Goal: Information Seeking & Learning: Learn about a topic

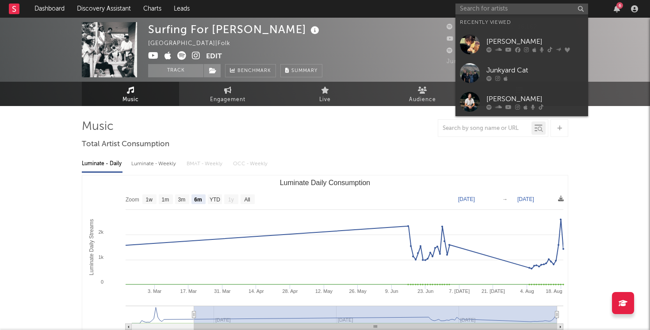
select select "6m"
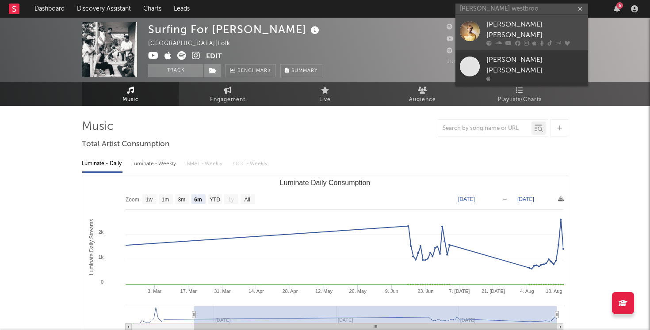
type input "[PERSON_NAME] westbroo"
click at [523, 26] on div "[PERSON_NAME] [PERSON_NAME]" at bounding box center [534, 29] width 97 height 21
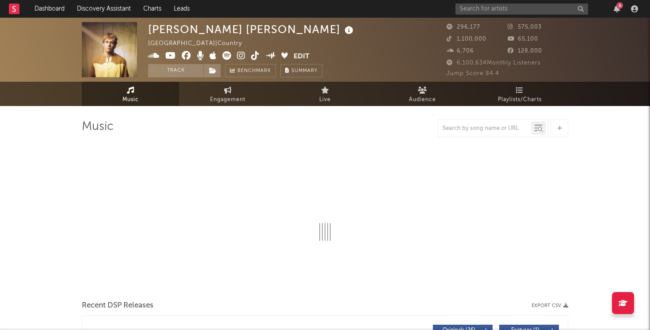
select select "6m"
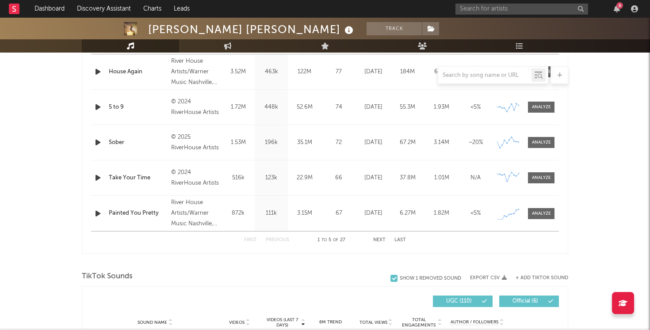
scroll to position [354, 0]
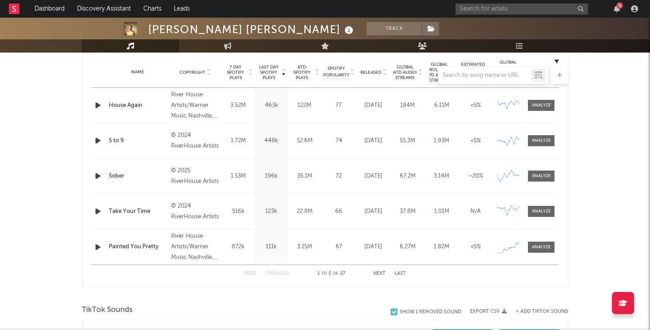
click at [153, 247] on div "Painted You Pretty" at bounding box center [138, 247] width 58 height 9
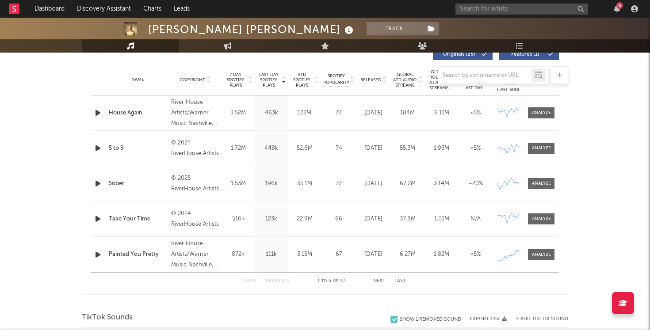
scroll to position [344, 0]
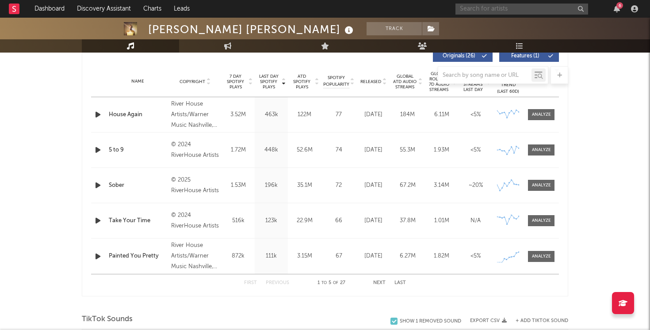
click at [546, 7] on input "text" at bounding box center [521, 9] width 133 height 11
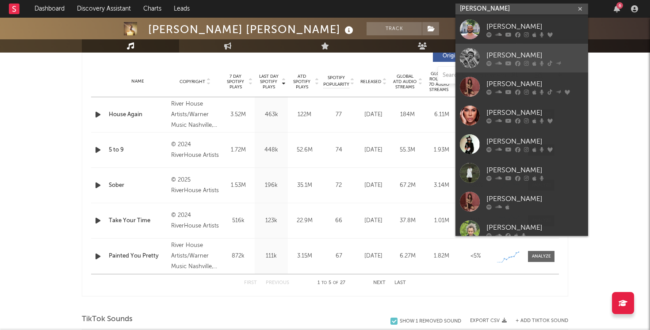
type input "[PERSON_NAME]"
click at [482, 54] on link "[PERSON_NAME]" at bounding box center [521, 58] width 133 height 29
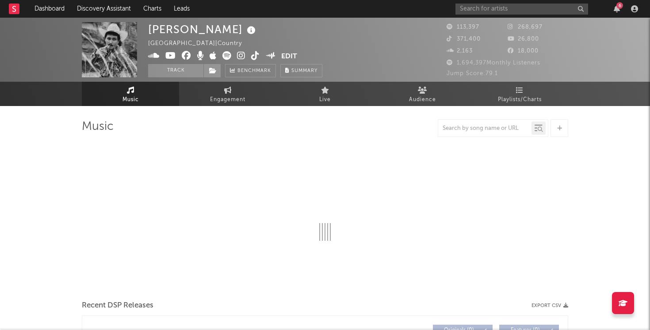
select select "6m"
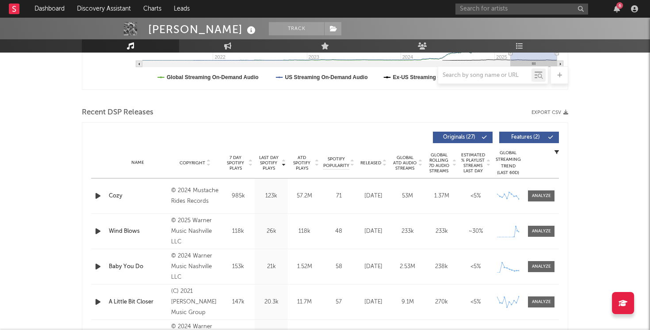
scroll to position [265, 0]
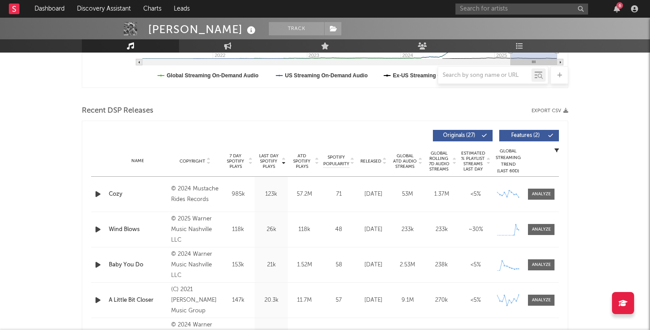
click at [268, 158] on span "Last Day Spotify Plays" at bounding box center [268, 161] width 23 height 16
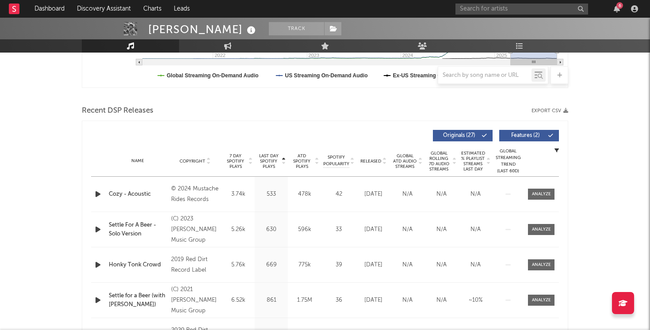
click at [269, 158] on span "Last Day Spotify Plays" at bounding box center [268, 161] width 23 height 16
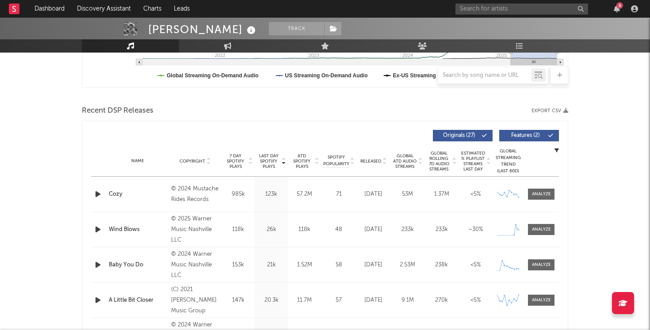
click at [300, 158] on span "ATD Spotify Plays" at bounding box center [301, 161] width 23 height 16
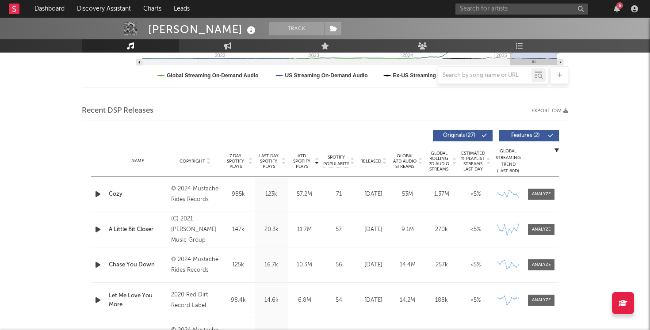
click at [300, 158] on span "ATD Spotify Plays" at bounding box center [301, 161] width 23 height 16
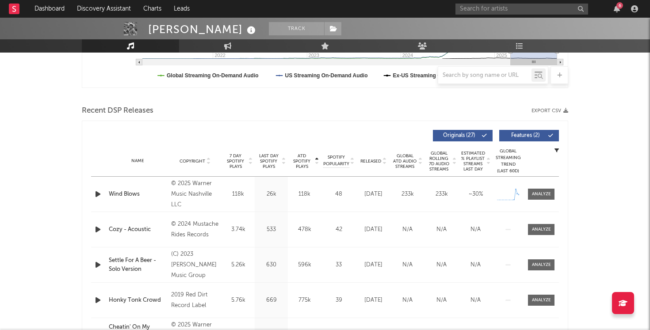
click at [302, 160] on span "ATD Spotify Plays" at bounding box center [301, 161] width 23 height 16
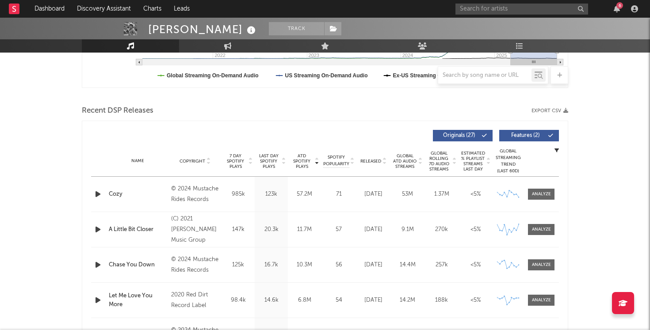
click at [271, 156] on span "Last Day Spotify Plays" at bounding box center [268, 161] width 23 height 16
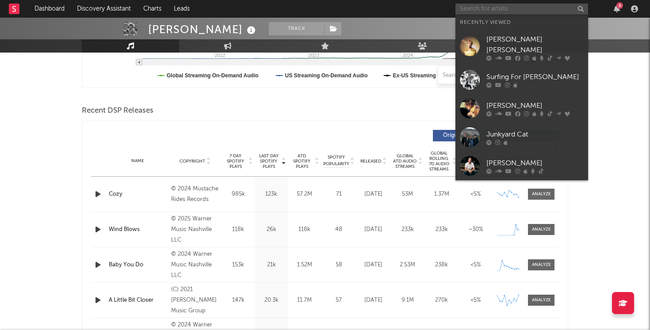
click at [511, 9] on input "text" at bounding box center [521, 9] width 133 height 11
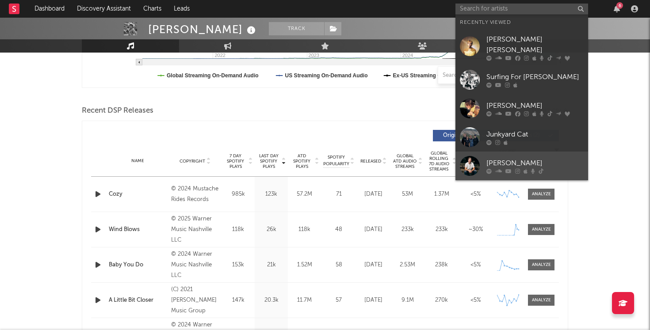
click at [501, 158] on div "[PERSON_NAME]" at bounding box center [534, 163] width 97 height 11
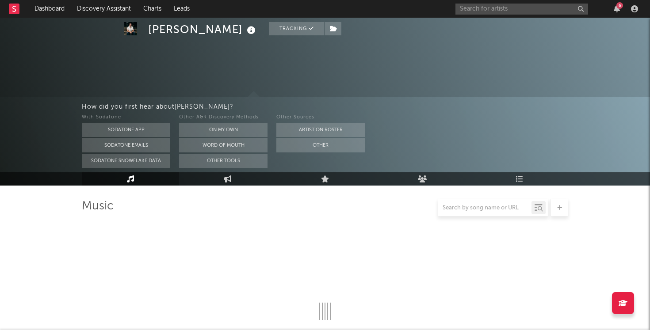
select select "6m"
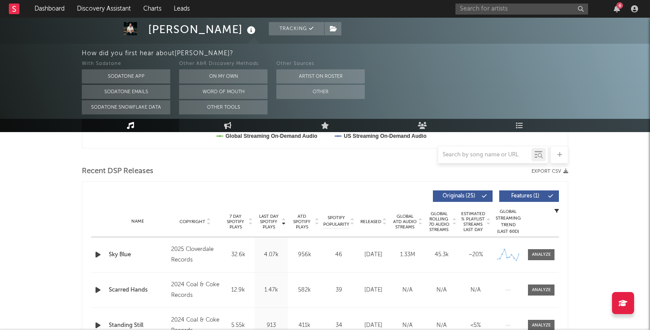
scroll to position [343, 0]
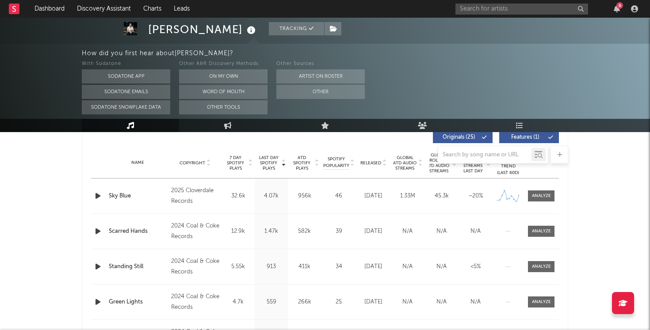
drag, startPoint x: 237, startPoint y: 165, endPoint x: 229, endPoint y: 172, distance: 10.7
click at [237, 165] on span "7 Day Spotify Plays" at bounding box center [235, 163] width 23 height 16
click at [494, 12] on input "text" at bounding box center [521, 9] width 133 height 11
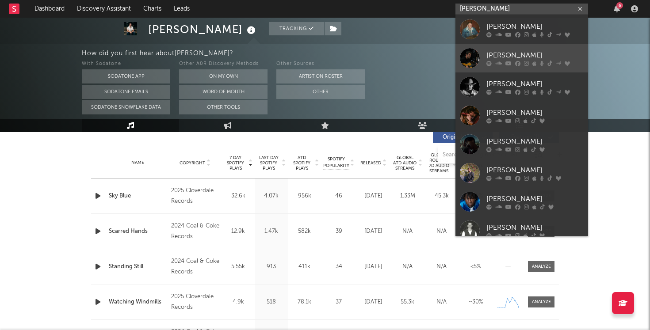
type input "[PERSON_NAME]"
click at [509, 56] on div "[PERSON_NAME]" at bounding box center [534, 55] width 97 height 11
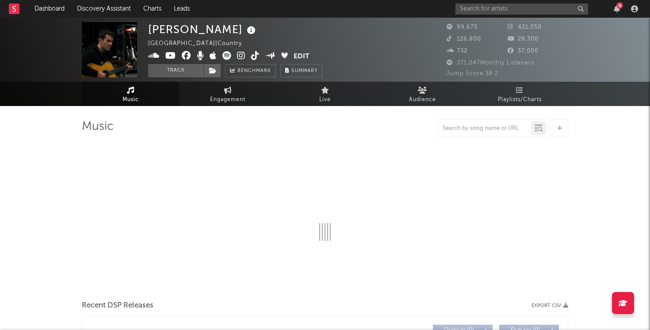
select select "6m"
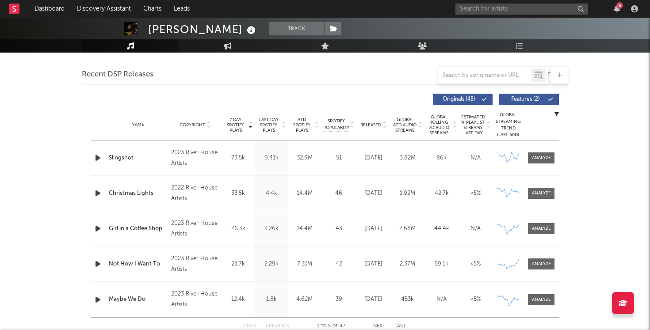
scroll to position [298, 0]
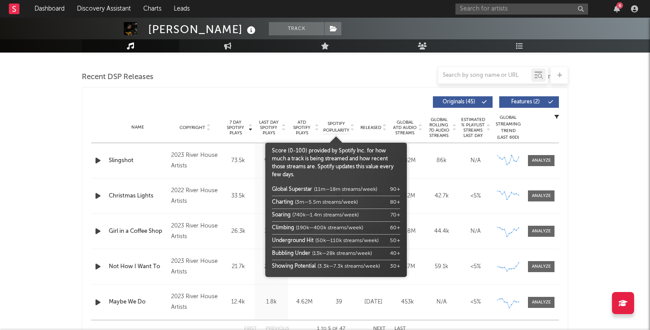
click at [334, 124] on span "Spotify Popularity" at bounding box center [336, 127] width 26 height 13
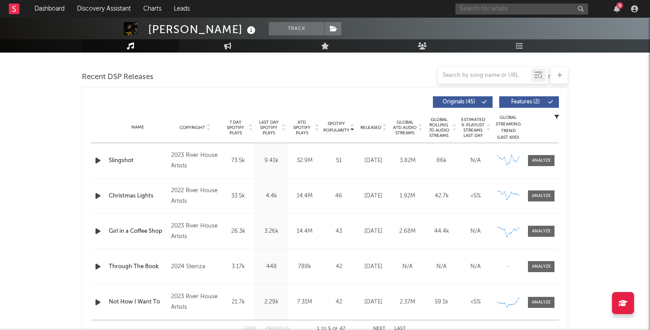
click at [518, 12] on input "text" at bounding box center [521, 9] width 133 height 11
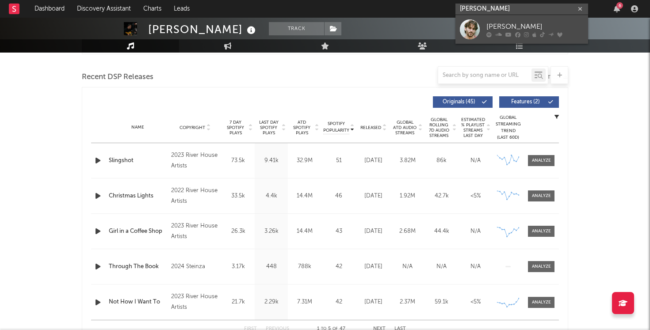
type input "[PERSON_NAME]"
click at [497, 27] on div "[PERSON_NAME]" at bounding box center [534, 26] width 97 height 11
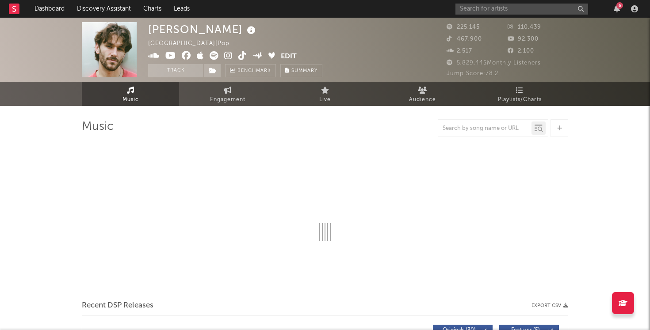
select select "6m"
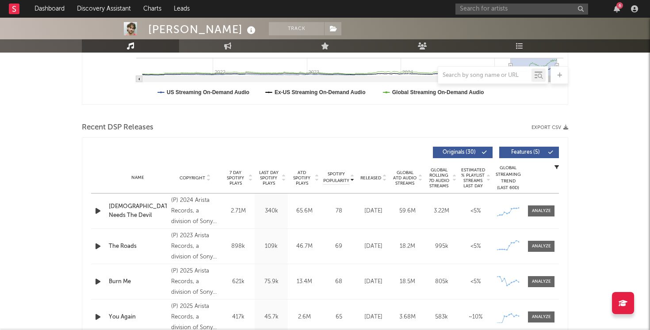
scroll to position [264, 0]
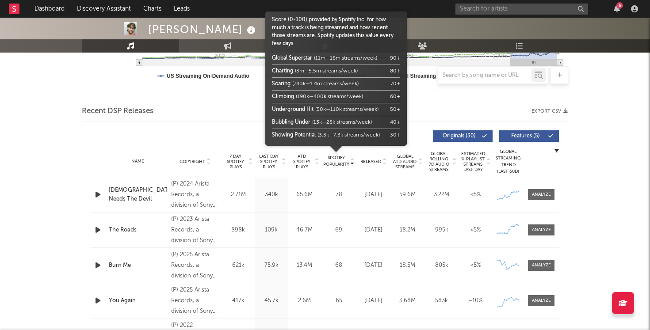
click at [342, 164] on span "Spotify Popularity" at bounding box center [336, 161] width 26 height 13
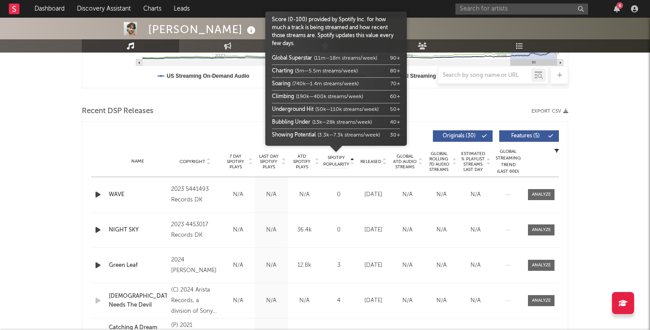
click at [342, 164] on span "Spotify Popularity" at bounding box center [336, 161] width 26 height 13
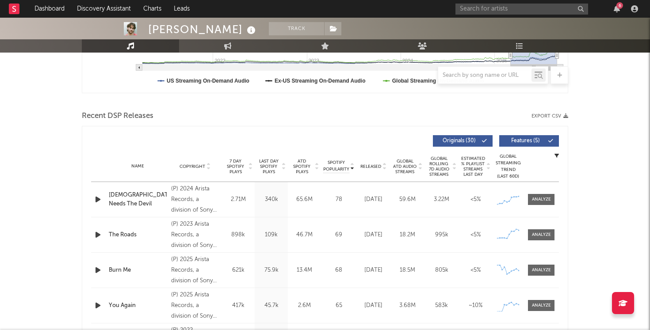
scroll to position [196, 0]
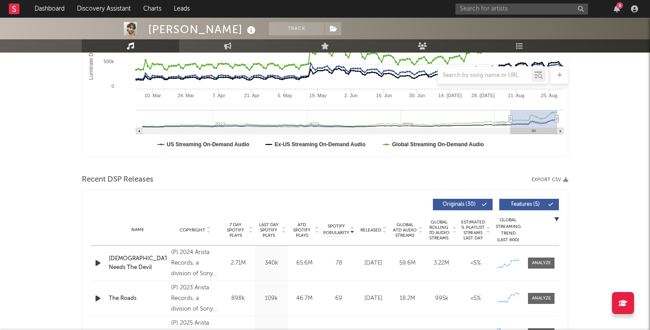
click at [270, 227] on span "Last Day Spotify Plays" at bounding box center [268, 230] width 23 height 16
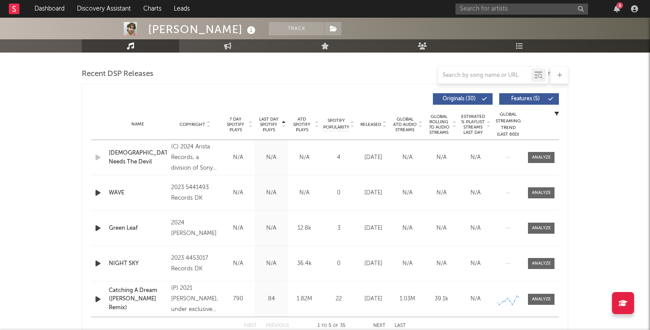
scroll to position [295, 0]
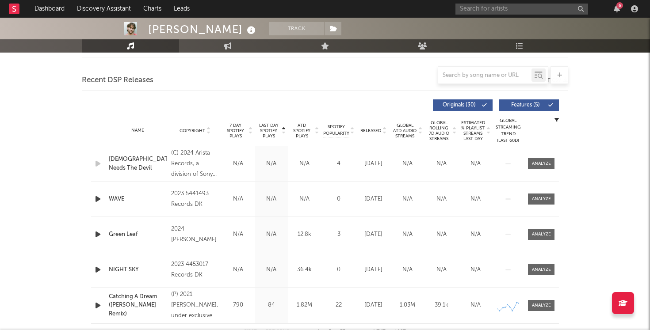
click at [273, 134] on span "Last Day Spotify Plays" at bounding box center [268, 131] width 23 height 16
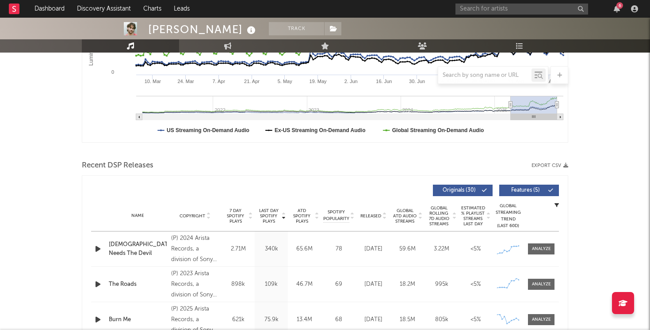
scroll to position [205, 0]
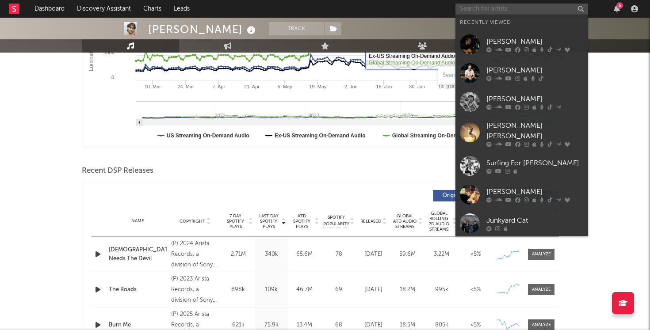
click at [489, 11] on input "text" at bounding box center [521, 9] width 133 height 11
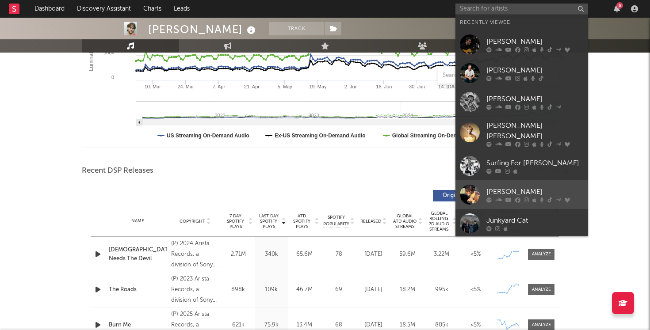
click at [495, 180] on link "[PERSON_NAME]" at bounding box center [521, 194] width 133 height 29
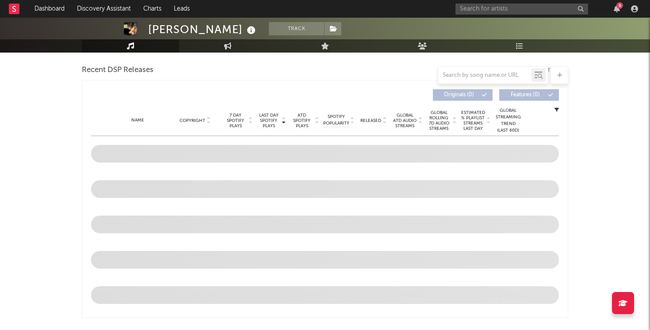
scroll to position [305, 0]
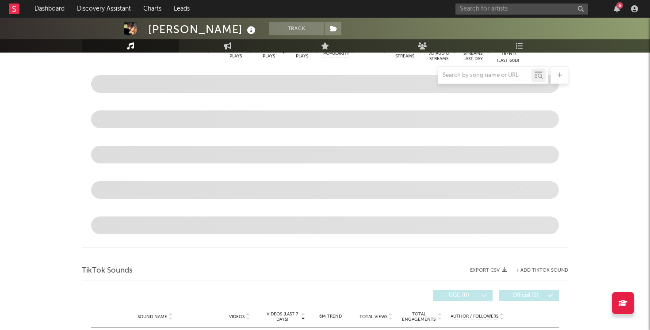
select select "6m"
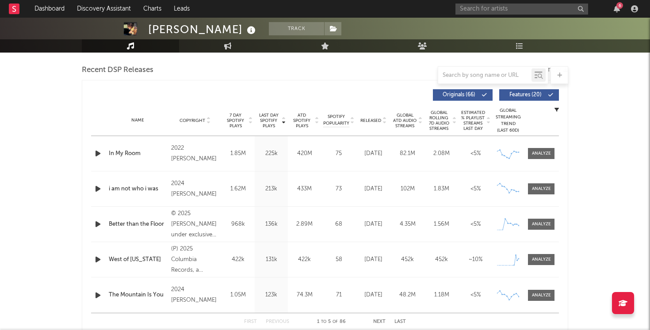
click at [266, 125] on span "Last Day Spotify Plays" at bounding box center [268, 121] width 23 height 16
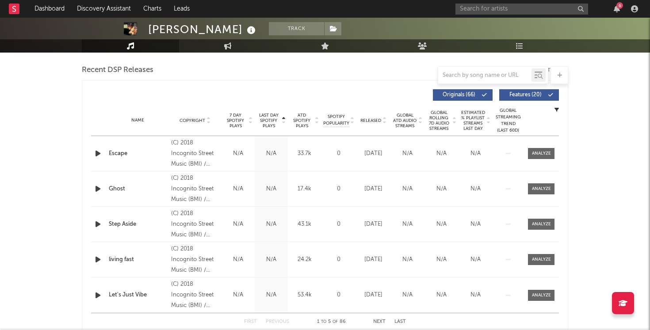
click at [266, 125] on span "Last Day Spotify Plays" at bounding box center [268, 121] width 23 height 16
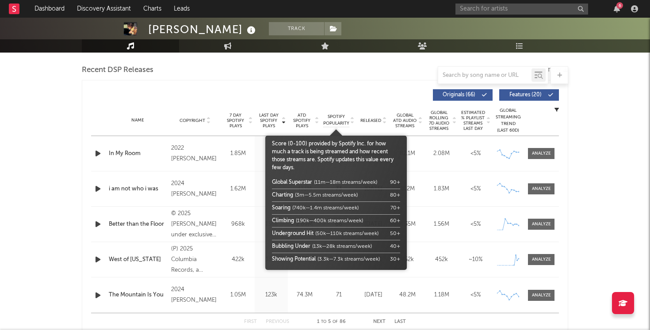
click at [335, 123] on span "Spotify Popularity" at bounding box center [336, 120] width 26 height 13
click at [336, 116] on span "Spotify Popularity" at bounding box center [336, 120] width 26 height 13
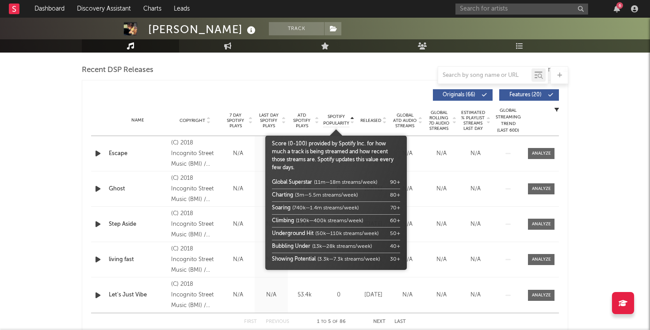
click at [340, 123] on span "Spotify Popularity" at bounding box center [336, 120] width 26 height 13
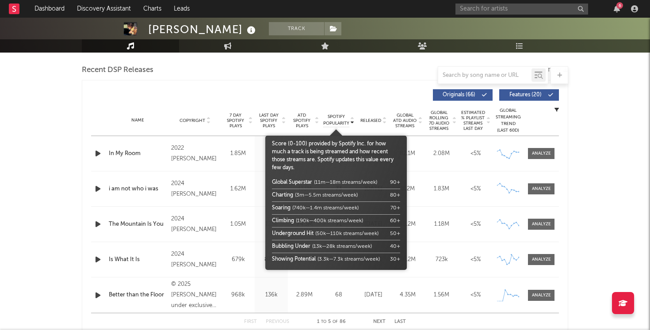
click at [332, 124] on span "Spotify Popularity" at bounding box center [336, 120] width 26 height 13
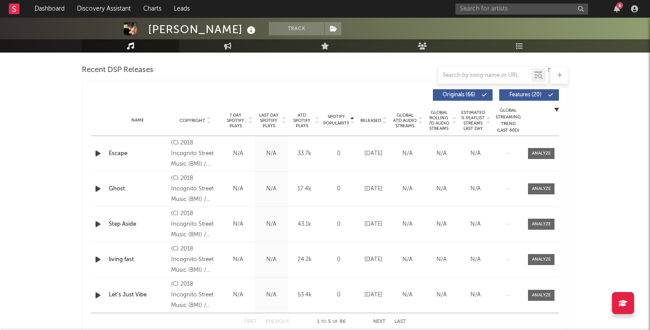
click at [332, 113] on div "Name Copyright Label Album Names Composer Names 7 Day Spotify Plays Last Day Sp…" at bounding box center [325, 120] width 468 height 31
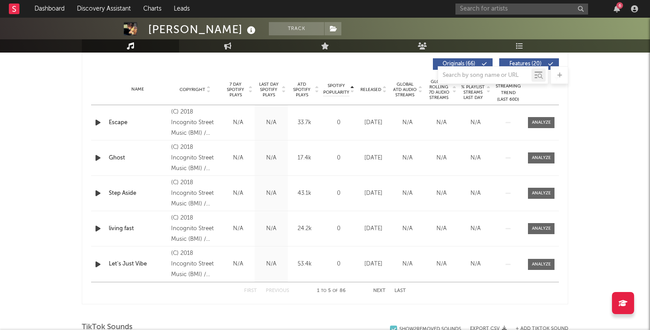
click at [378, 289] on button "Next" at bounding box center [379, 291] width 12 height 5
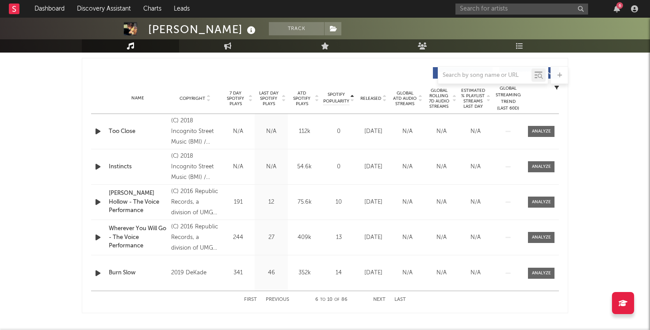
scroll to position [328, 0]
click at [377, 298] on button "Next" at bounding box center [379, 299] width 12 height 5
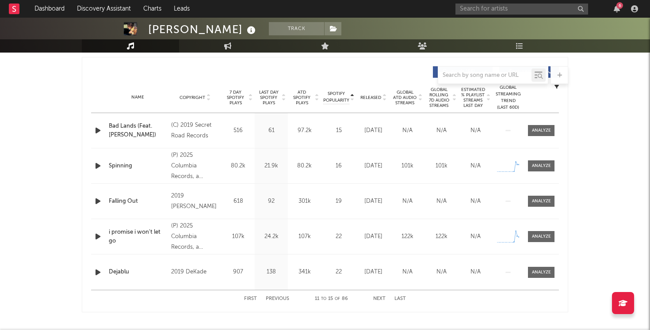
click at [377, 298] on button "Next" at bounding box center [379, 299] width 12 height 5
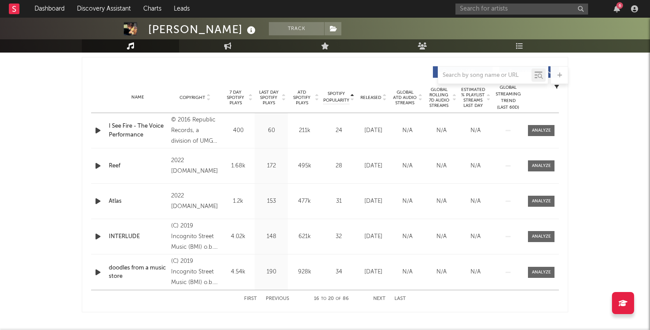
click at [281, 296] on div "First Previous 16 to 20 of 86 Next Last" at bounding box center [325, 298] width 162 height 17
click at [281, 299] on button "Previous" at bounding box center [277, 299] width 23 height 5
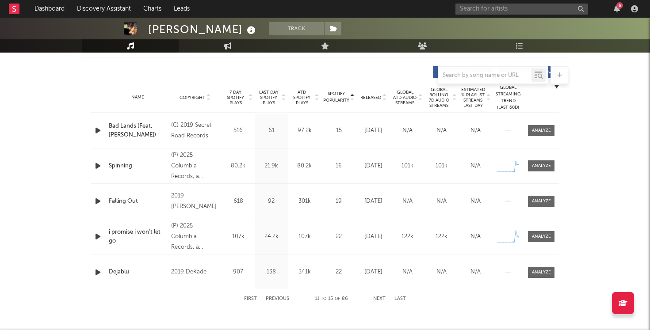
click at [377, 301] on button "Next" at bounding box center [379, 299] width 12 height 5
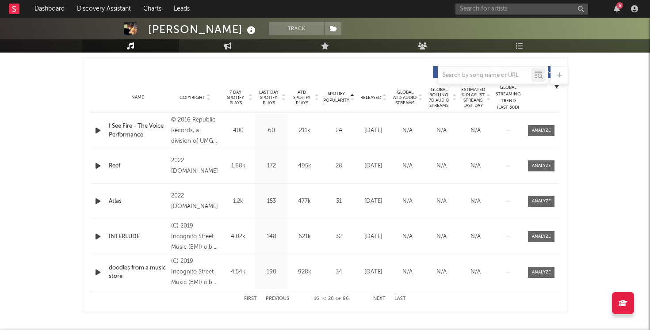
click at [377, 301] on button "Next" at bounding box center [379, 299] width 12 height 5
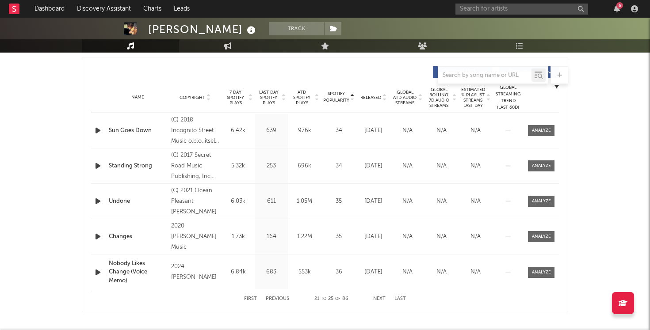
click at [377, 301] on button "Next" at bounding box center [379, 299] width 12 height 5
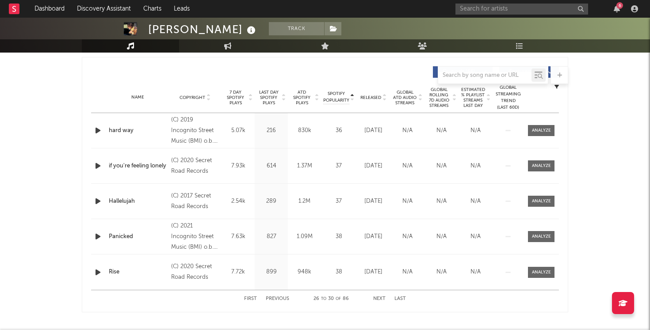
click at [377, 301] on button "Next" at bounding box center [379, 299] width 12 height 5
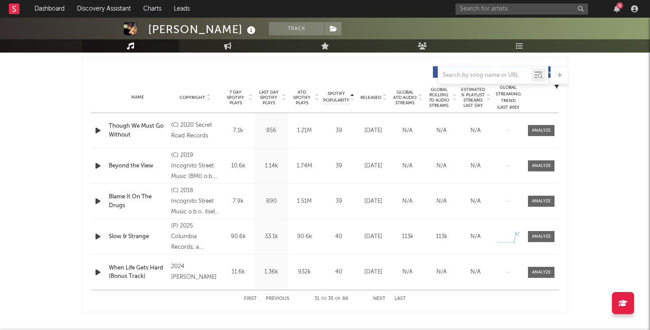
click at [377, 301] on button "Next" at bounding box center [379, 299] width 12 height 5
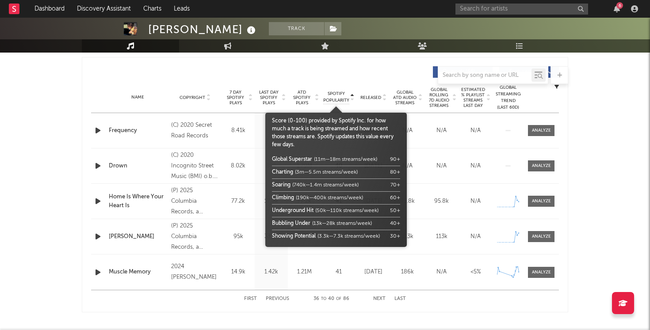
click at [327, 103] on span "Spotify Popularity" at bounding box center [336, 97] width 26 height 13
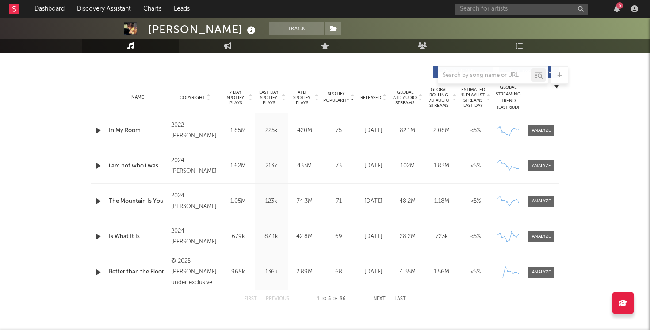
click at [301, 93] on span "ATD Spotify Plays" at bounding box center [301, 98] width 23 height 16
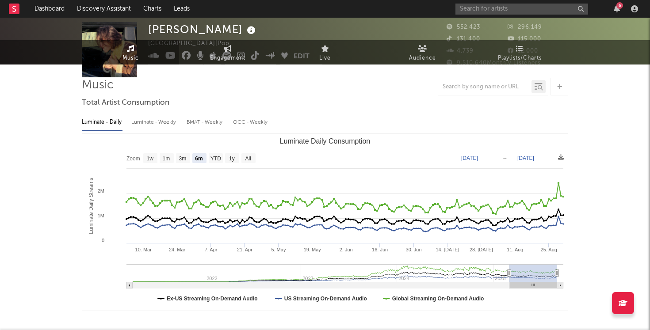
scroll to position [0, 0]
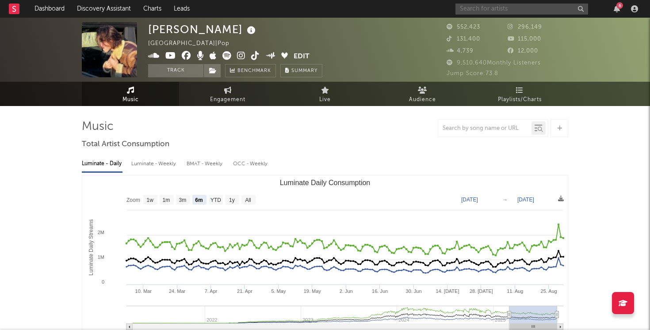
click at [545, 8] on input "text" at bounding box center [521, 9] width 133 height 11
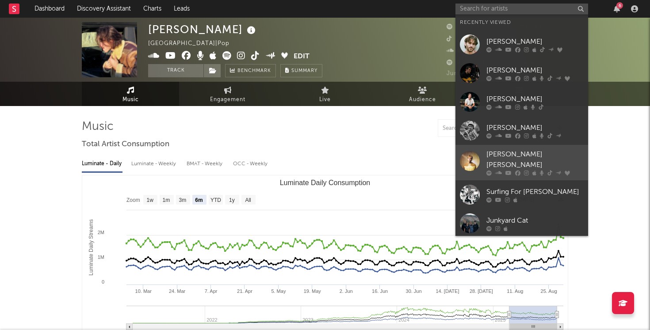
click at [523, 157] on div "[PERSON_NAME] [PERSON_NAME]" at bounding box center [534, 159] width 97 height 21
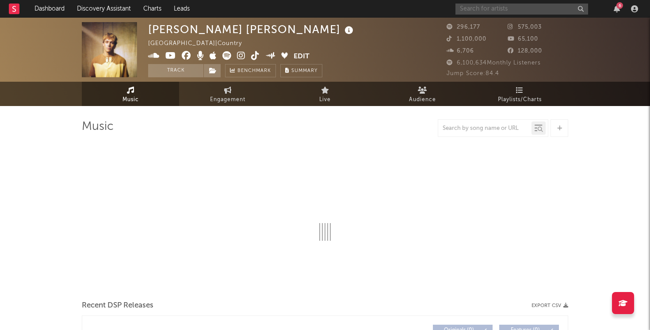
click at [492, 11] on input "text" at bounding box center [521, 9] width 133 height 11
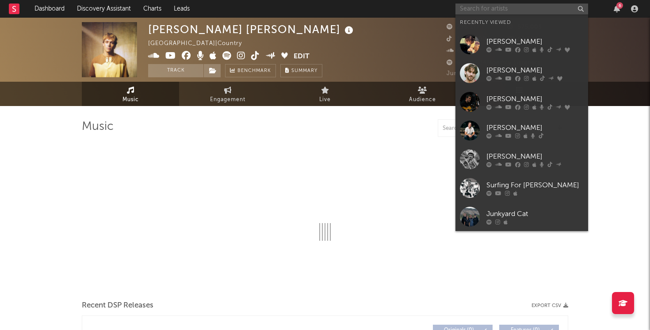
select select "6m"
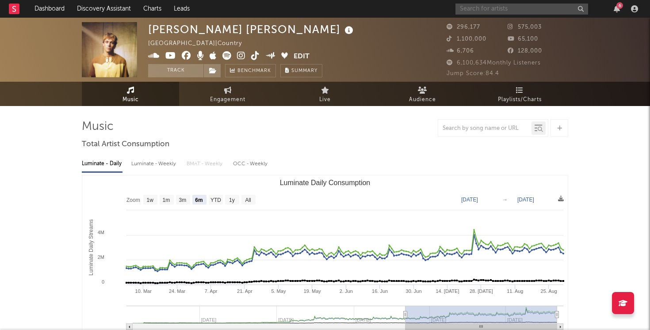
click at [481, 9] on input "text" at bounding box center [521, 9] width 133 height 11
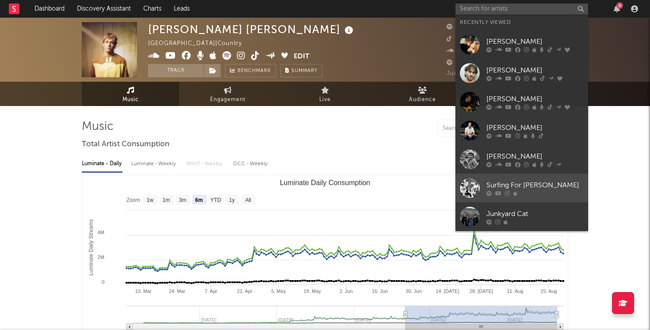
click at [527, 174] on link "Surfing For [PERSON_NAME]" at bounding box center [521, 188] width 133 height 29
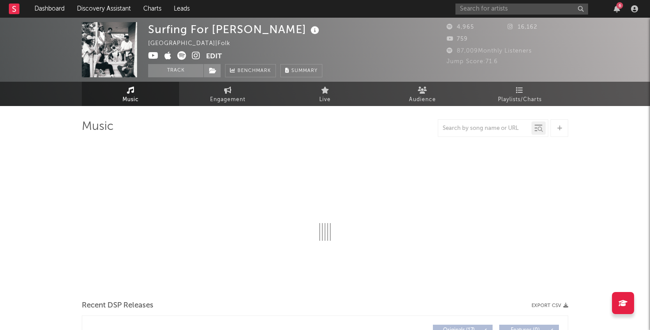
select select "6m"
